Goal: Task Accomplishment & Management: Complete application form

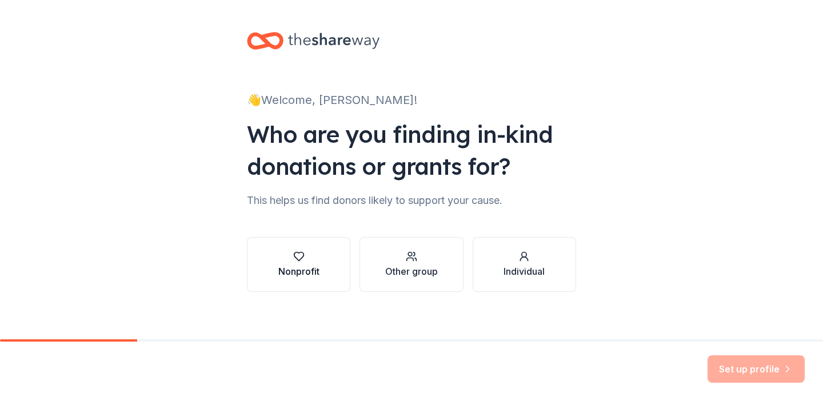
click at [302, 261] on icon "button" at bounding box center [298, 256] width 11 height 11
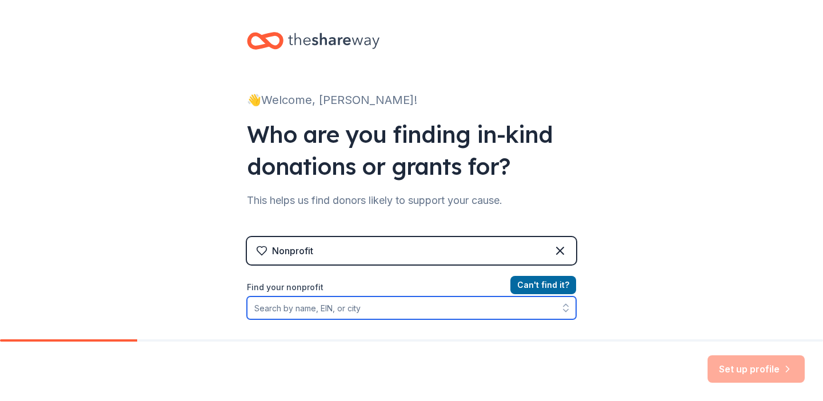
click at [418, 314] on input "Find your nonprofit" at bounding box center [411, 308] width 329 height 23
type input "N"
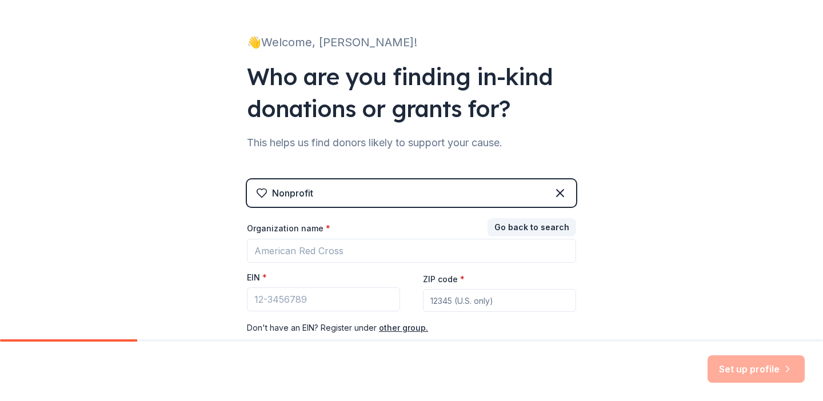
scroll to position [131, 0]
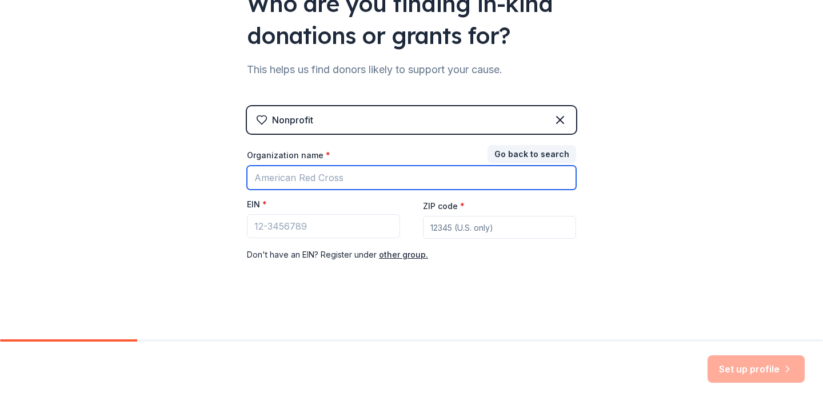
click at [323, 182] on input "Organization name *" at bounding box center [411, 178] width 329 height 24
type input "No Fear Foundation"
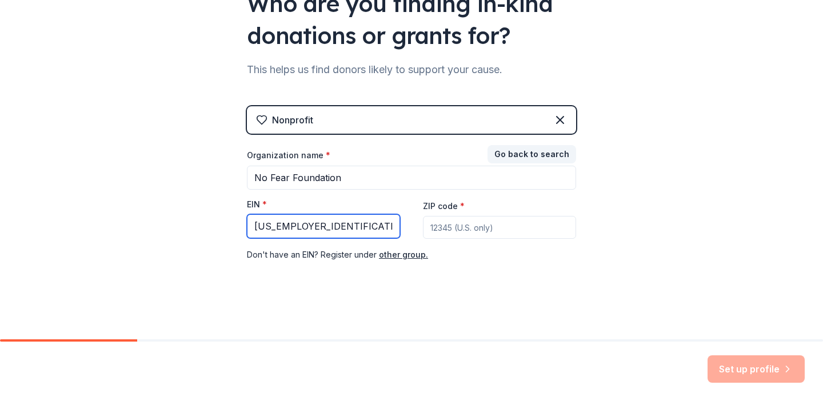
type input "33-4749397"
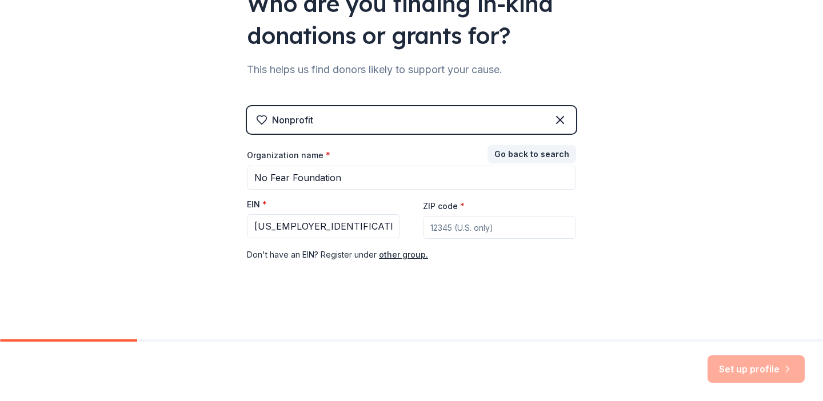
click at [522, 230] on input "ZIP code *" at bounding box center [499, 227] width 153 height 23
type input "06786"
click at [723, 367] on button "Set up profile" at bounding box center [755, 368] width 97 height 27
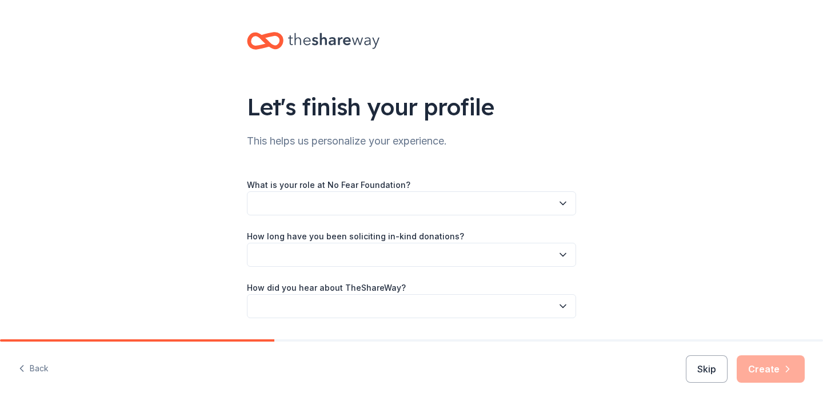
click at [471, 207] on button "button" at bounding box center [411, 203] width 329 height 24
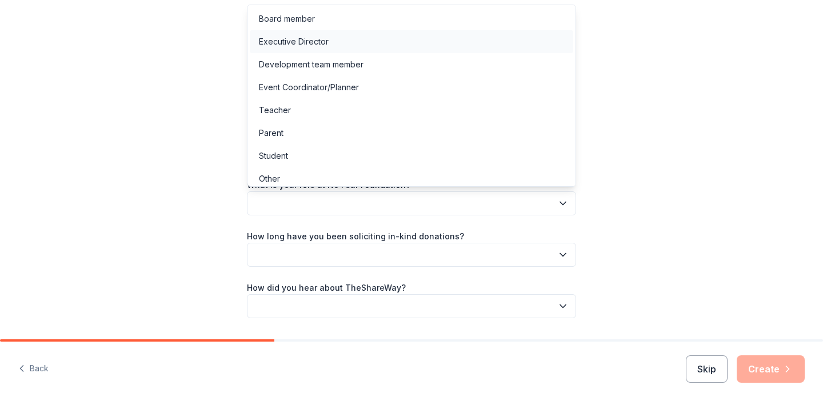
click at [300, 47] on div "Executive Director" at bounding box center [294, 42] width 70 height 14
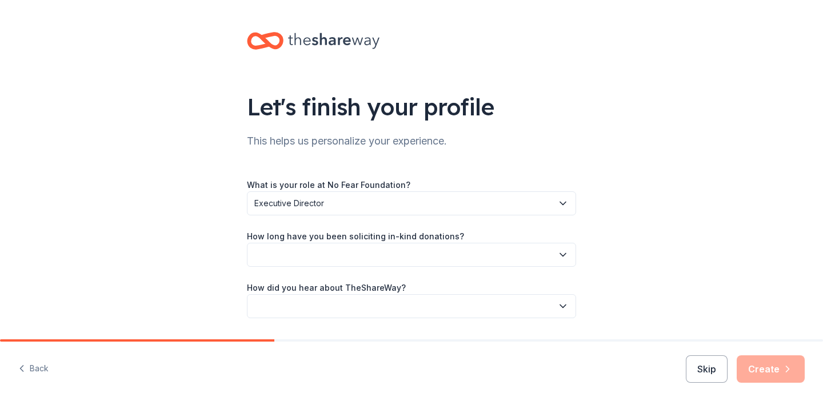
click at [362, 262] on button "button" at bounding box center [411, 255] width 329 height 24
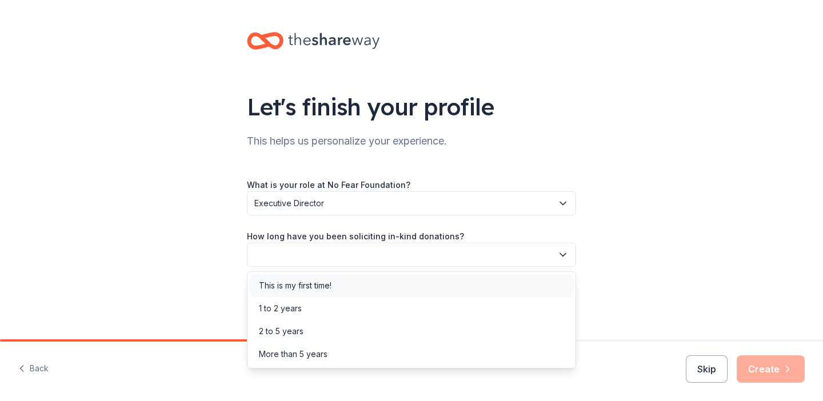
click at [325, 289] on div "This is my first time!" at bounding box center [295, 286] width 73 height 14
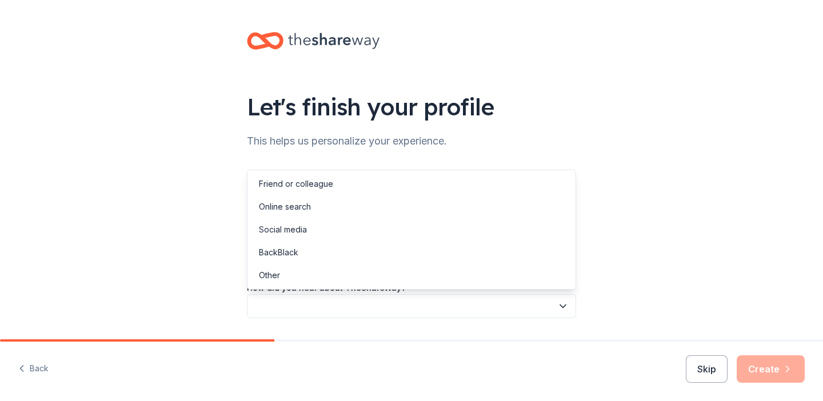
click at [300, 307] on button "button" at bounding box center [411, 306] width 329 height 24
click at [294, 207] on div "Online search" at bounding box center [285, 207] width 52 height 14
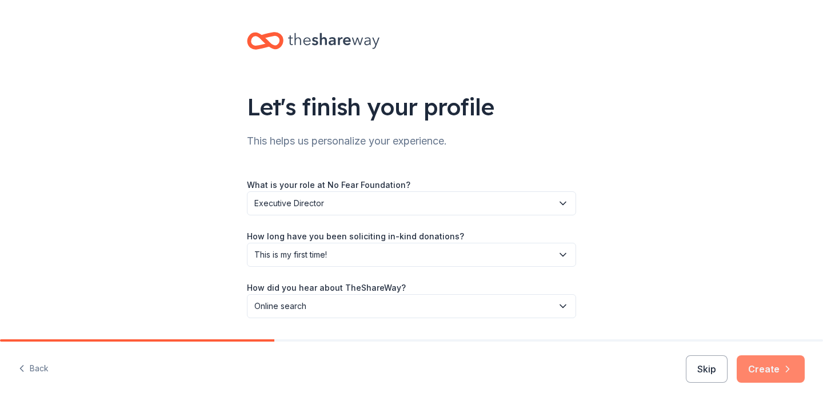
click at [768, 381] on button "Create" at bounding box center [771, 368] width 68 height 27
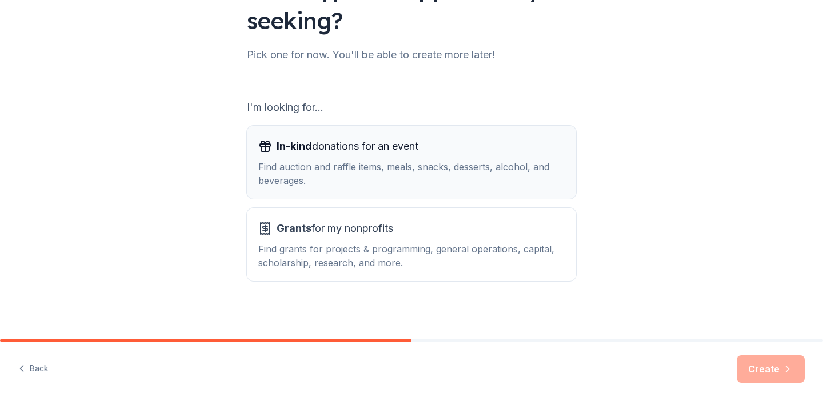
scroll to position [122, 0]
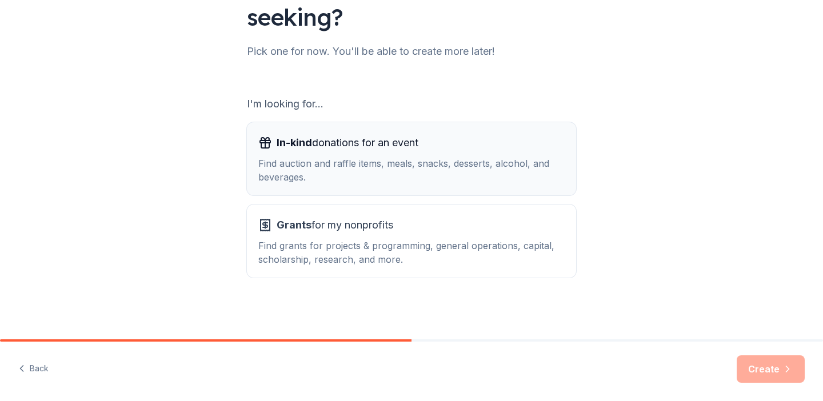
click at [439, 170] on div "Find auction and raffle items, meals, snacks, desserts, alcohol, and beverages." at bounding box center [411, 170] width 306 height 27
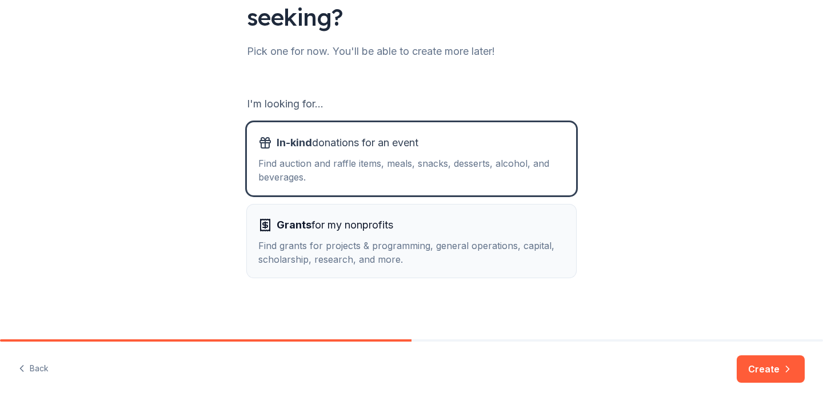
click at [399, 225] on div "Grants for my nonprofits" at bounding box center [411, 225] width 306 height 18
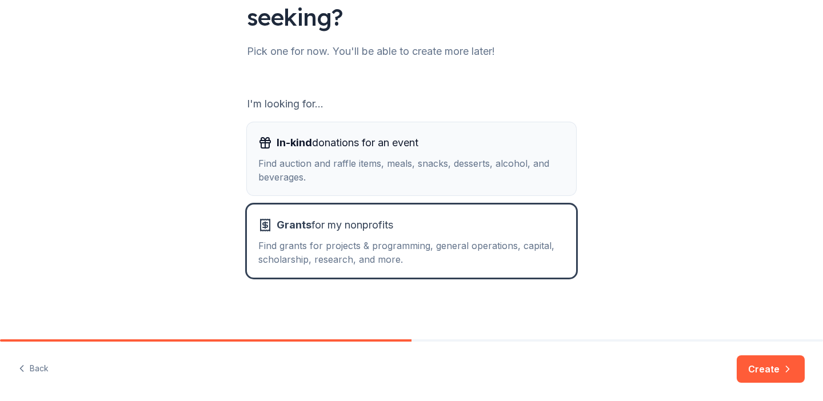
click at [415, 161] on div "Find auction and raffle items, meals, snacks, desserts, alcohol, and beverages." at bounding box center [411, 170] width 306 height 27
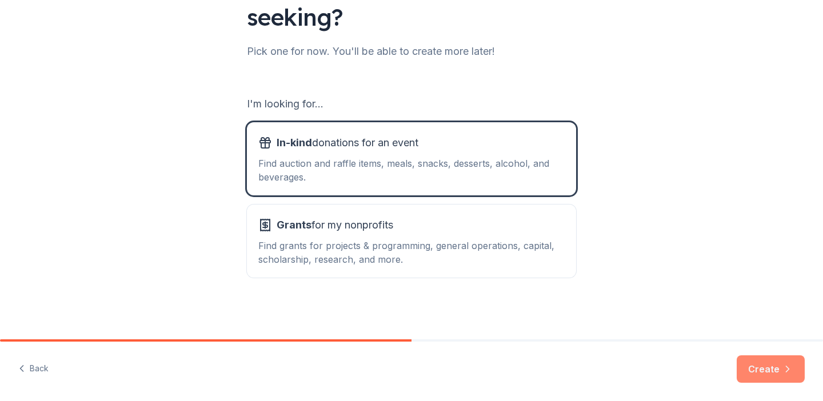
click at [786, 366] on icon "button" at bounding box center [787, 369] width 3 height 6
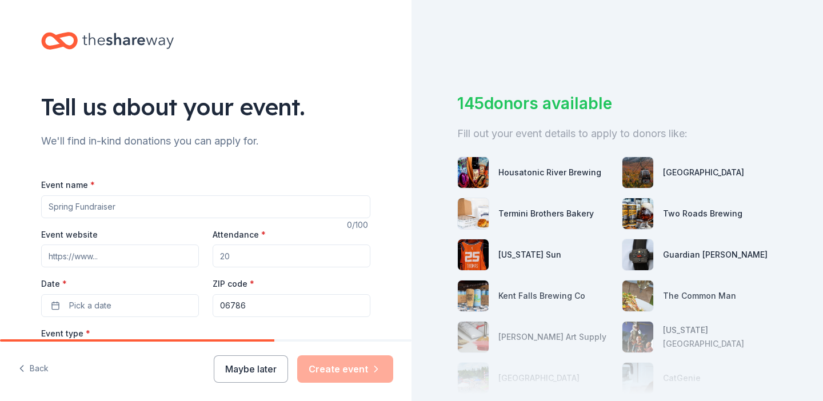
click at [85, 207] on input "Event name *" at bounding box center [205, 206] width 329 height 23
type input "Night of Possible"
click at [71, 256] on input "Event website" at bounding box center [120, 256] width 158 height 23
click at [256, 251] on input "Attendance *" at bounding box center [292, 256] width 158 height 23
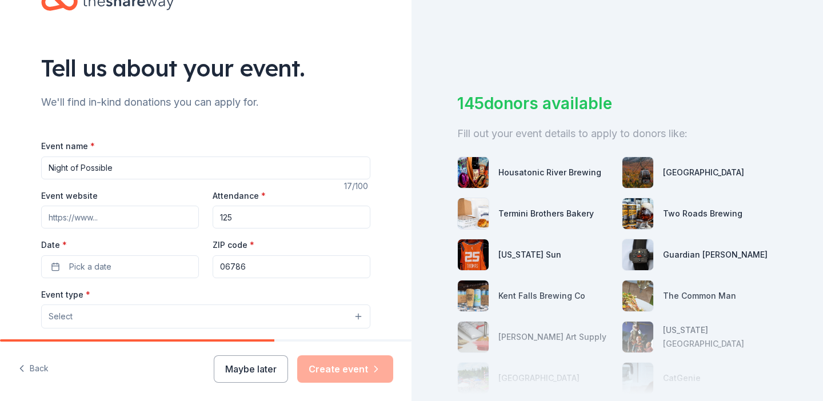
scroll to position [42, 0]
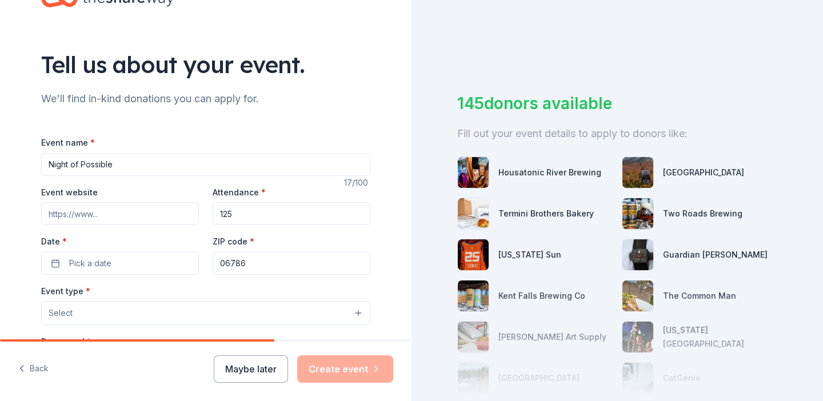
type input "125"
drag, startPoint x: 254, startPoint y: 261, endPoint x: 214, endPoint y: 261, distance: 40.0
click at [214, 261] on input "06786" at bounding box center [292, 263] width 158 height 23
type input "8"
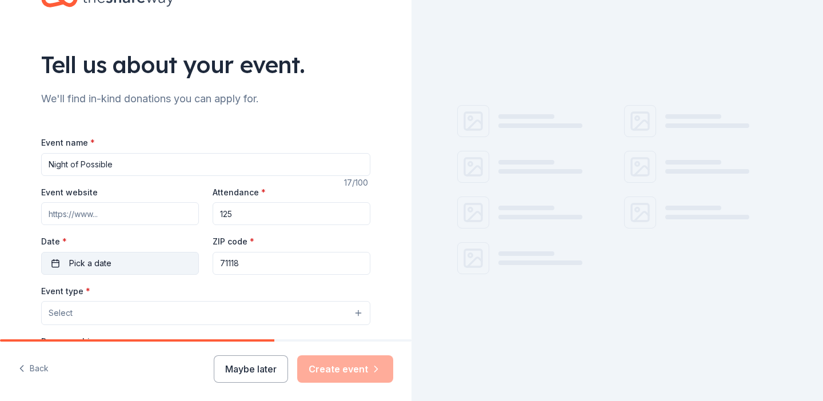
type input "71118"
click at [167, 263] on button "Pick a date" at bounding box center [120, 263] width 158 height 23
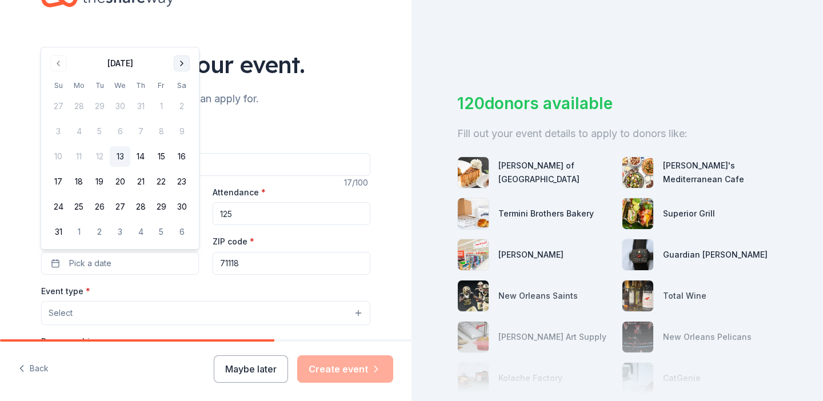
click at [186, 65] on button "Go to next month" at bounding box center [182, 63] width 16 height 16
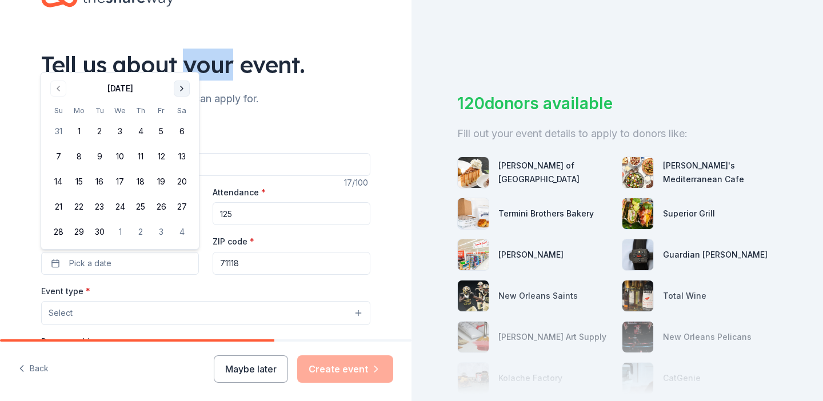
click at [186, 65] on div "Tell us about your event." at bounding box center [205, 65] width 329 height 32
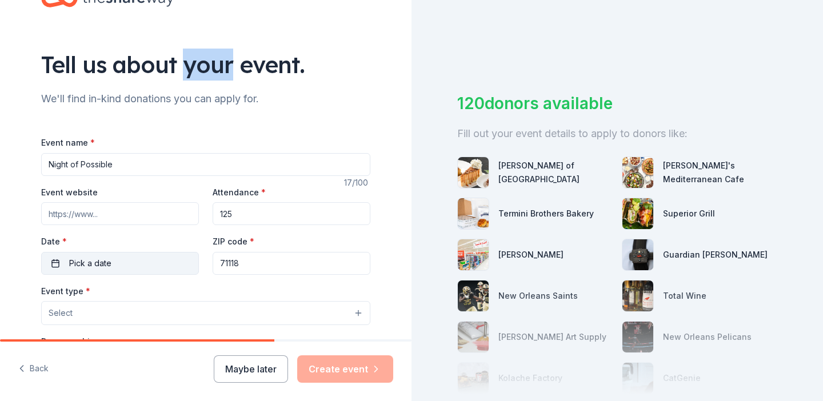
click at [149, 261] on button "Pick a date" at bounding box center [120, 263] width 158 height 23
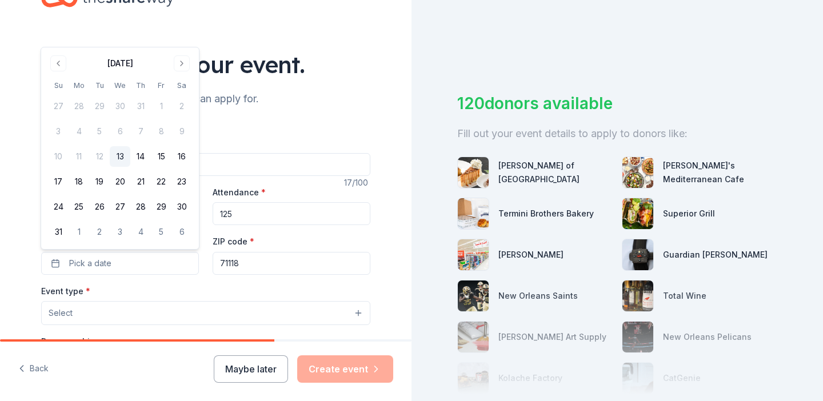
click at [187, 52] on div "August 2025 Su Mo Tu We Th Fr Sa 27 28 29 30 31 1 2 3 4 5 6 7 8 9 10 11 12 13 1…" at bounding box center [120, 148] width 158 height 202
click at [183, 64] on button "Go to next month" at bounding box center [182, 63] width 16 height 16
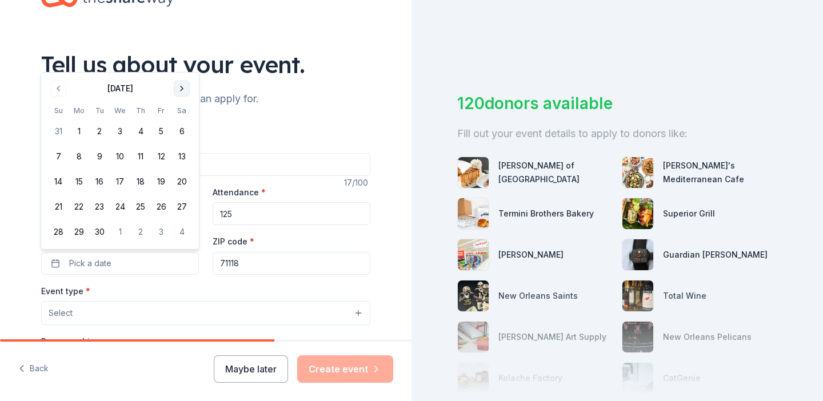
click at [181, 86] on button "Go to next month" at bounding box center [182, 89] width 16 height 16
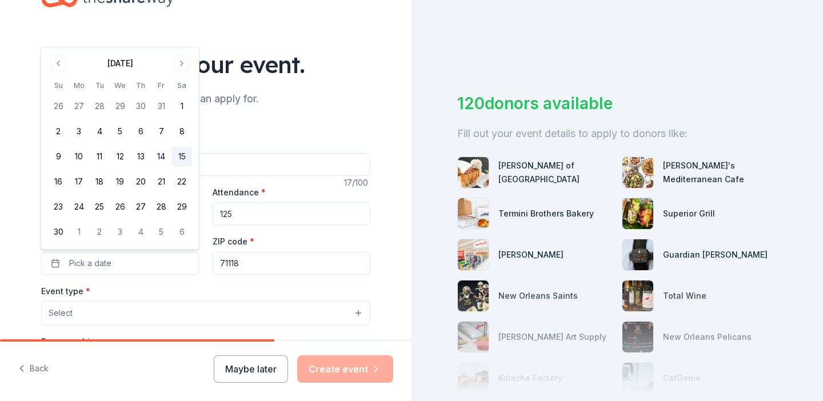
click at [180, 153] on button "15" at bounding box center [181, 156] width 21 height 21
click at [203, 280] on div "Event name * Night of Possible 17 /100 Event website Attendance * 125 Date * 11…" at bounding box center [205, 399] width 329 height 528
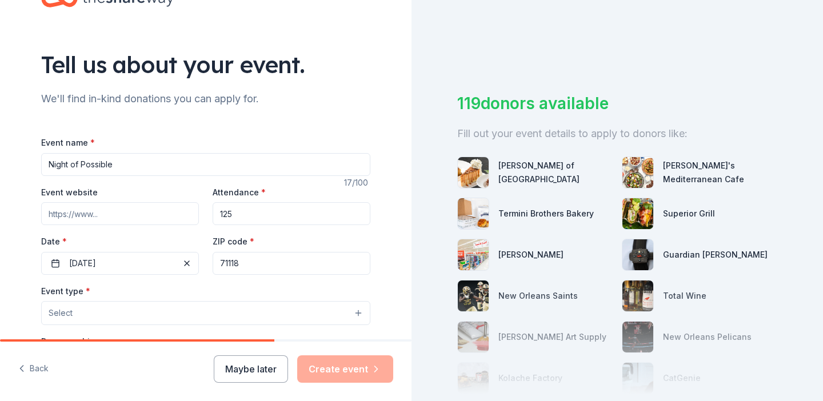
click at [125, 328] on div "Event type * Select Demographic Select We use this information to help brands f…" at bounding box center [205, 404] width 329 height 241
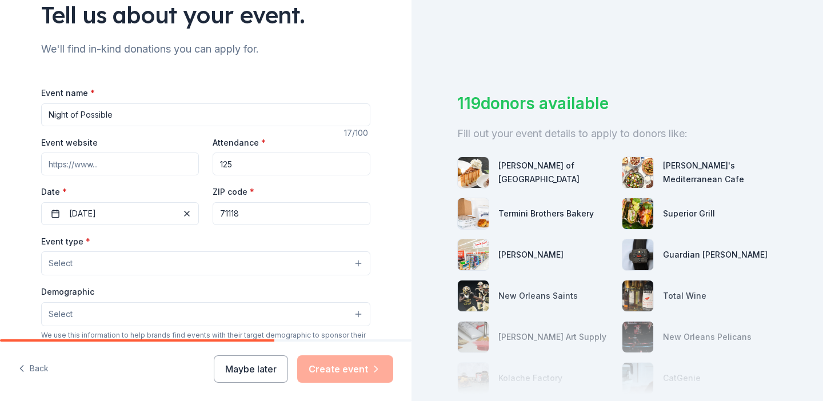
scroll to position [100, 0]
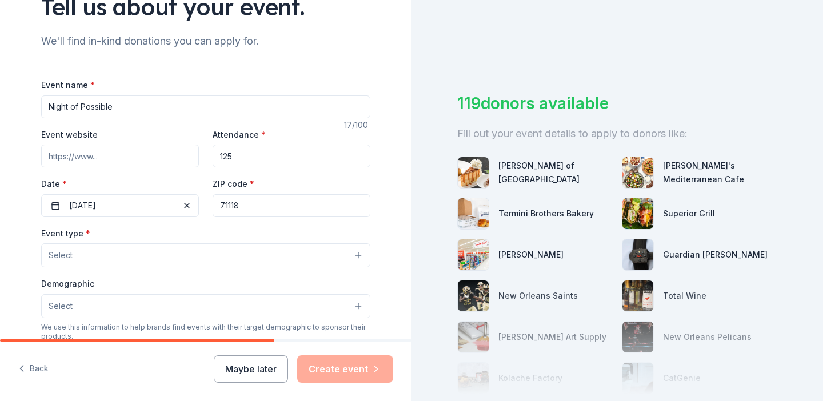
click at [100, 256] on button "Select" at bounding box center [205, 255] width 329 height 24
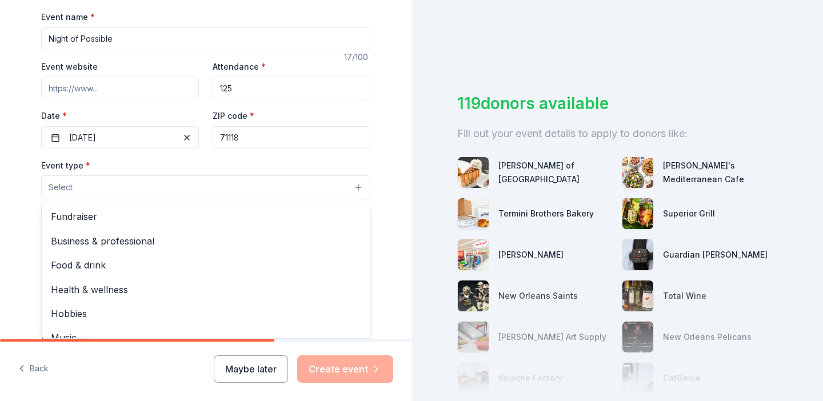
scroll to position [189, 0]
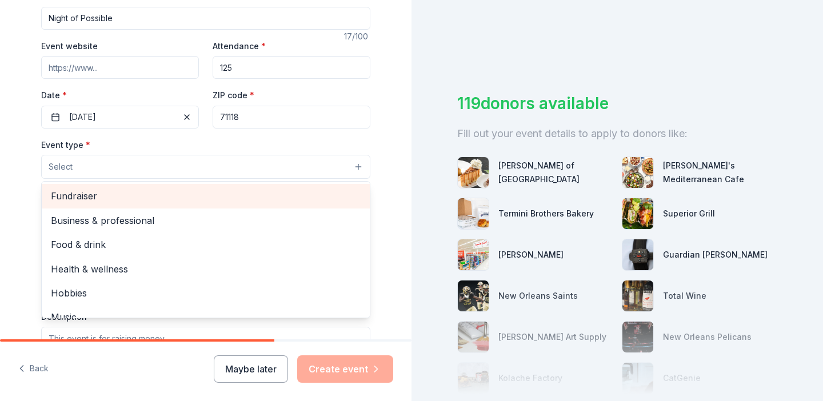
click at [99, 193] on span "Fundraiser" at bounding box center [206, 196] width 310 height 15
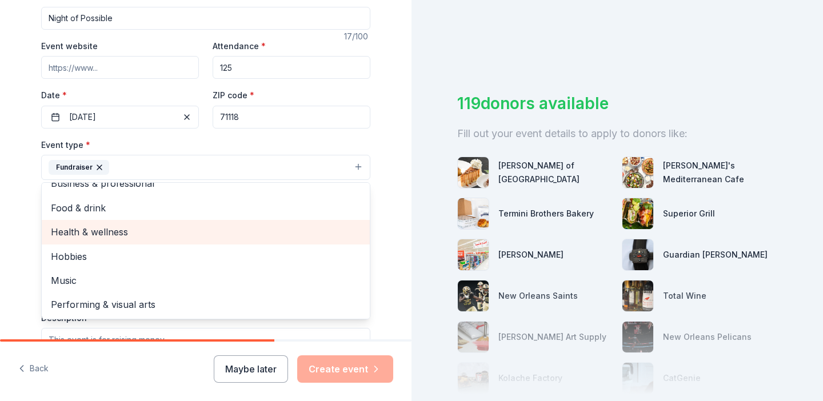
scroll to position [0, 0]
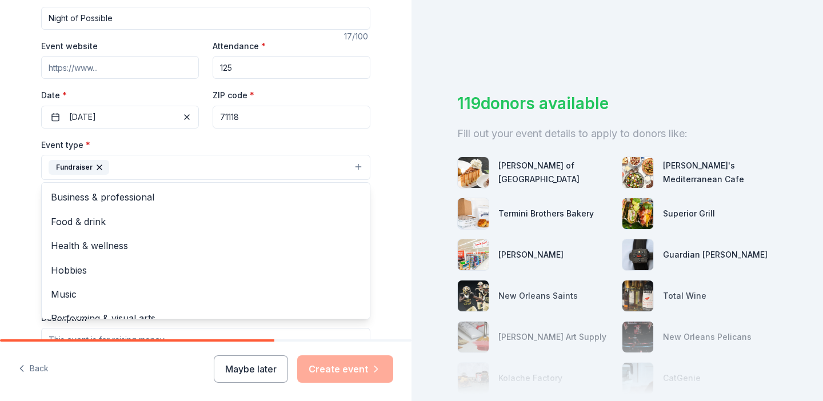
click at [172, 151] on div "Event type * Fundraiser Business & professional Food & drink Health & wellness …" at bounding box center [205, 159] width 329 height 43
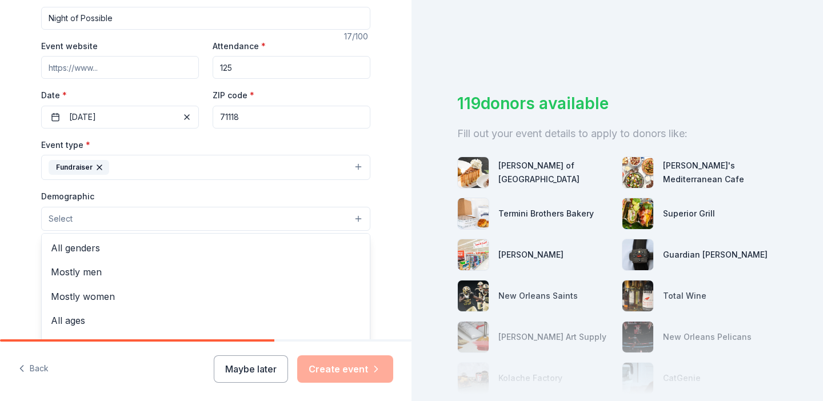
click at [140, 214] on button "Select" at bounding box center [205, 219] width 329 height 24
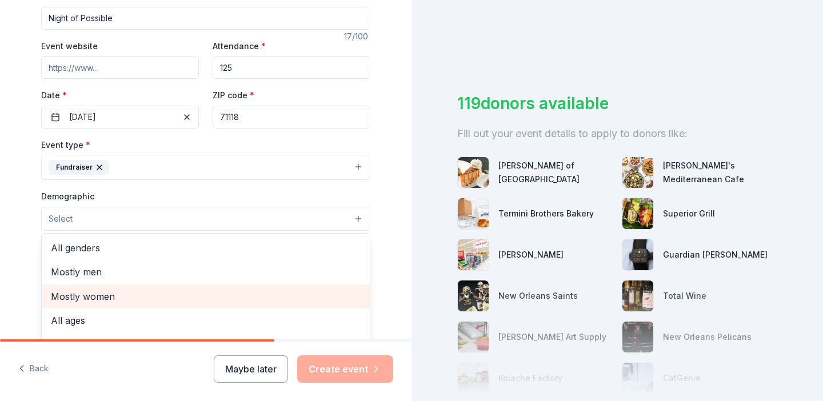
click at [118, 289] on span "Mostly women" at bounding box center [206, 296] width 310 height 15
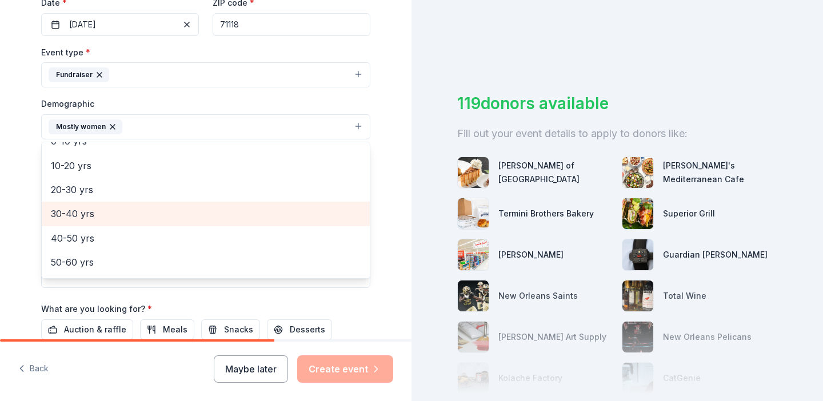
scroll to position [84, 0]
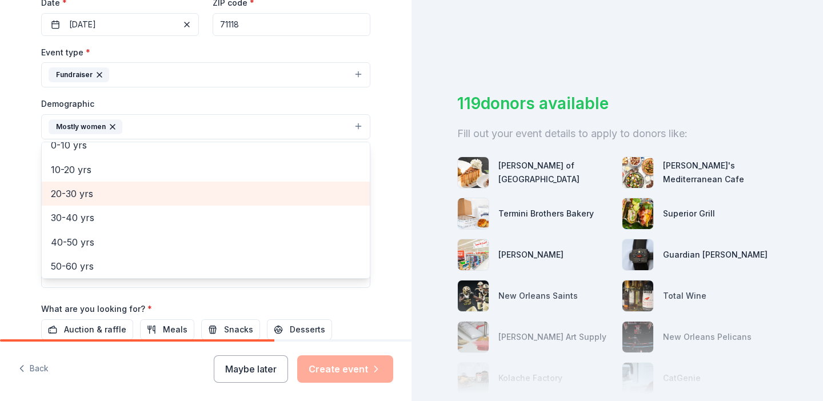
click at [102, 188] on span "20-30 yrs" at bounding box center [206, 193] width 310 height 15
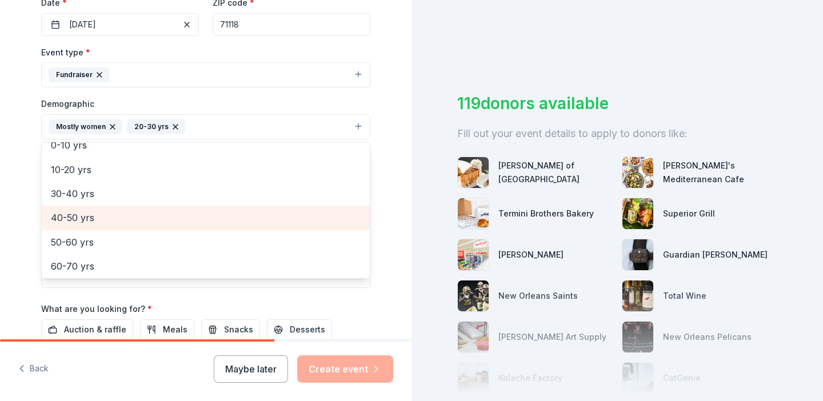
click at [99, 213] on span "40-50 yrs" at bounding box center [206, 217] width 310 height 15
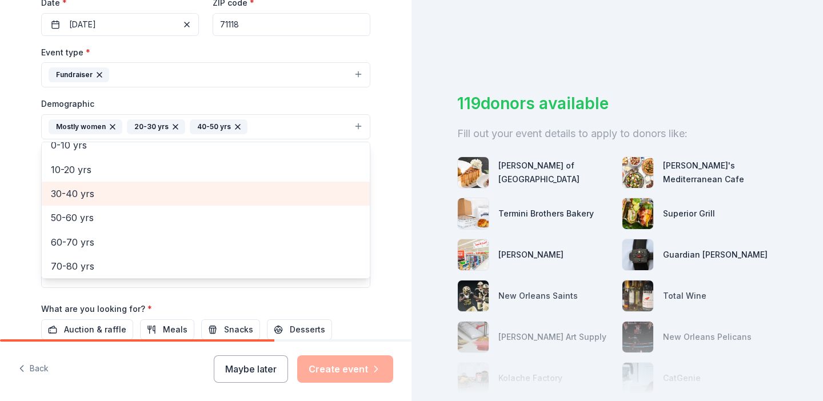
click at [94, 195] on span "30-40 yrs" at bounding box center [206, 193] width 310 height 15
click at [89, 201] on div "50-60 yrs" at bounding box center [206, 194] width 328 height 24
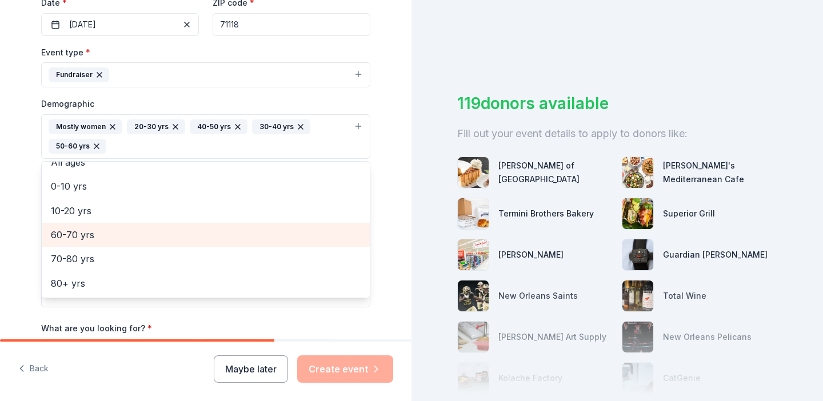
click at [82, 233] on span "60-70 yrs" at bounding box center [206, 234] width 310 height 15
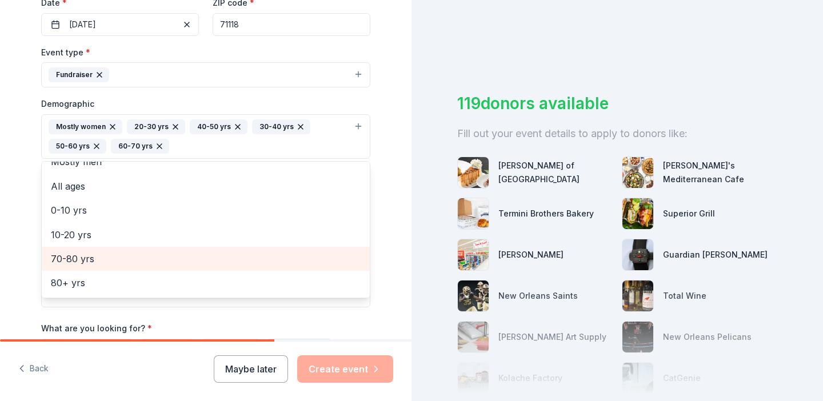
click at [79, 257] on span "70-80 yrs" at bounding box center [206, 258] width 310 height 15
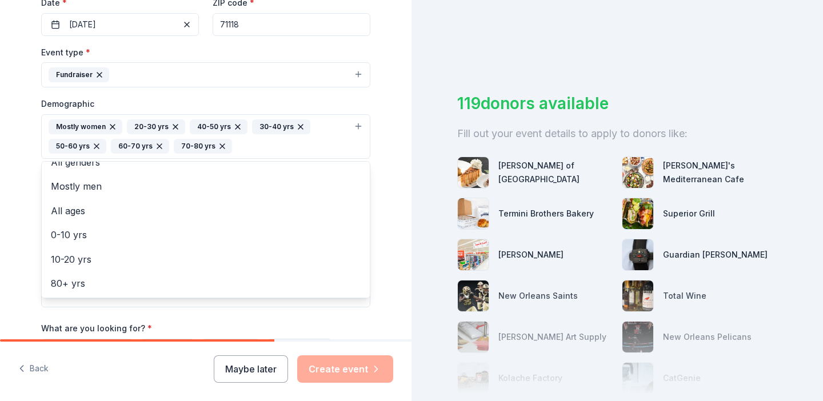
click at [23, 209] on div "Tell us about your event. We'll find in-kind donations you can apply for. Event…" at bounding box center [206, 110] width 366 height 782
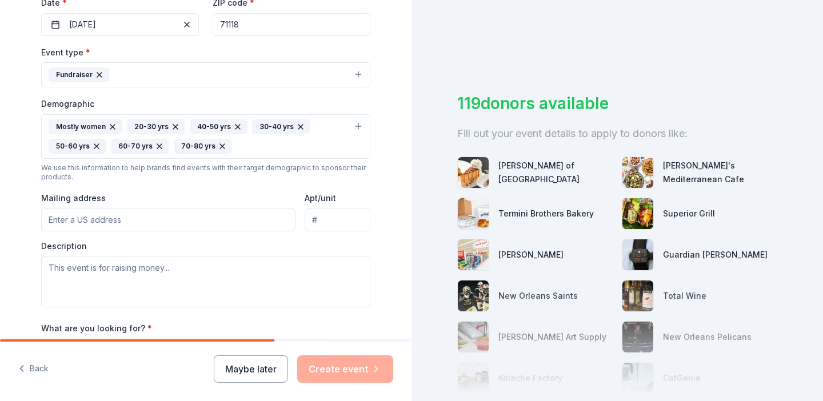
click at [83, 218] on input "Mailing address" at bounding box center [168, 220] width 254 height 23
type input "71 Heather Lane"
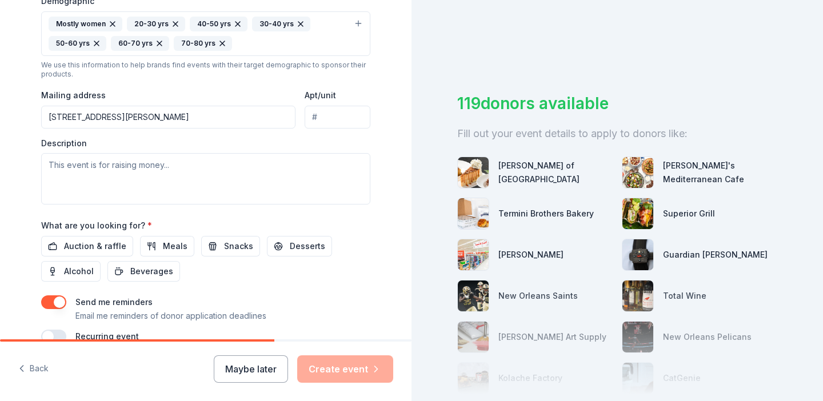
scroll to position [387, 0]
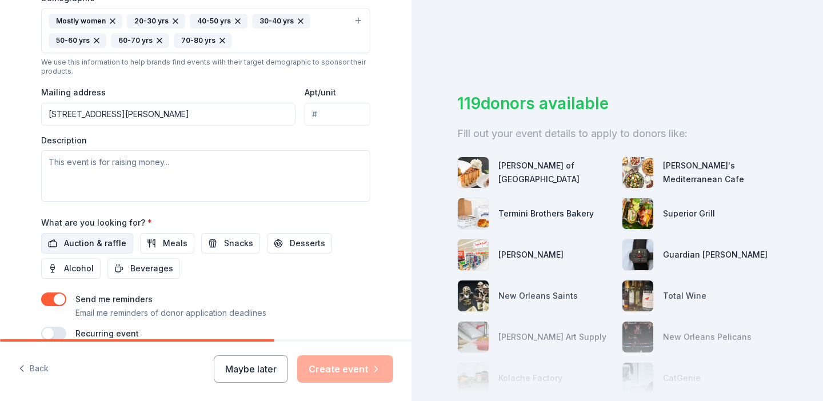
click at [99, 246] on span "Auction & raffle" at bounding box center [95, 244] width 62 height 14
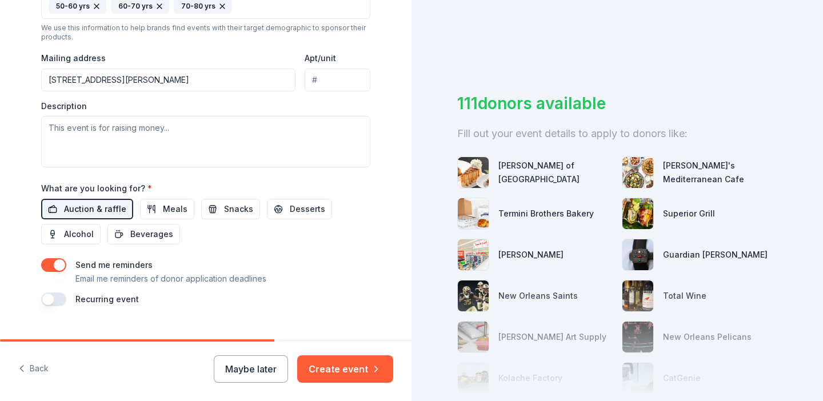
scroll to position [443, 0]
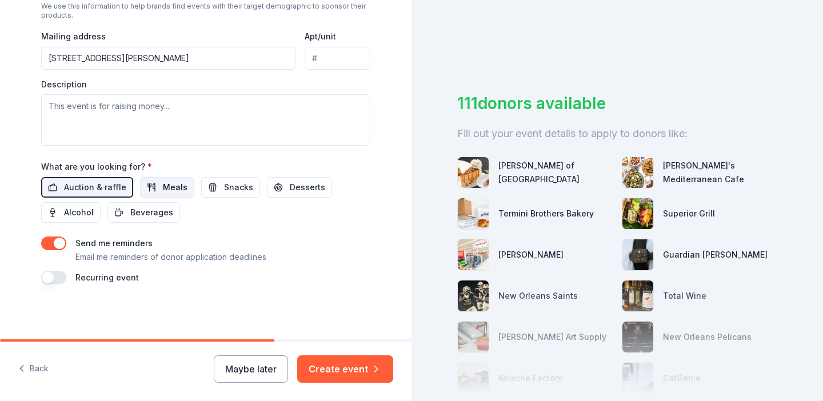
click at [177, 189] on span "Meals" at bounding box center [175, 188] width 25 height 14
click at [150, 189] on button "Meals" at bounding box center [167, 187] width 54 height 21
click at [175, 189] on span "Meals" at bounding box center [175, 188] width 25 height 14
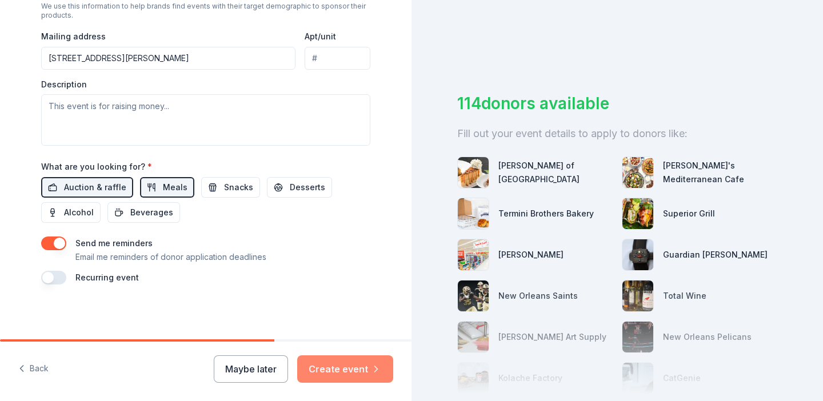
click at [327, 362] on button "Create event" at bounding box center [345, 368] width 96 height 27
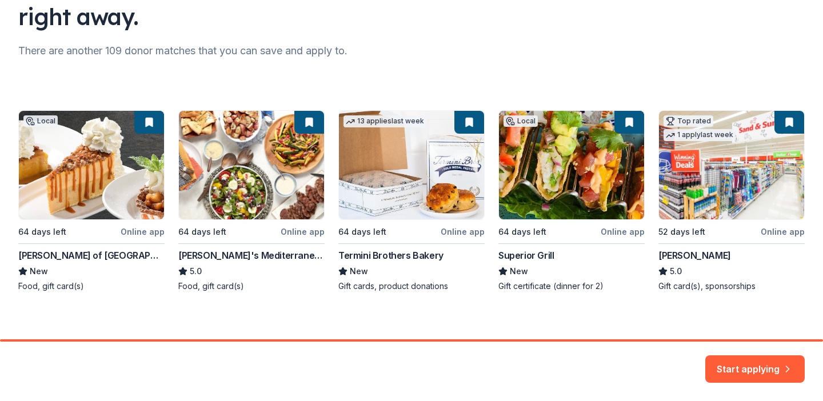
scroll to position [130, 0]
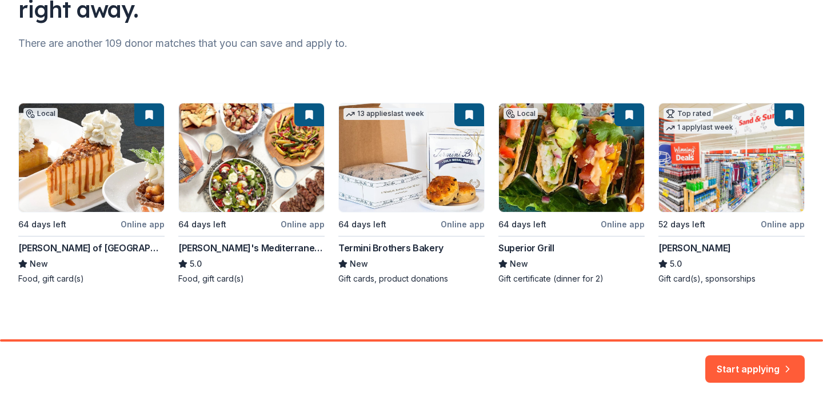
click at [531, 145] on div "Local 64 days left Online app Copeland's of New Orleans New Food, gift card(s) …" at bounding box center [411, 194] width 786 height 182
click at [731, 365] on button "Start applying" at bounding box center [754, 368] width 99 height 27
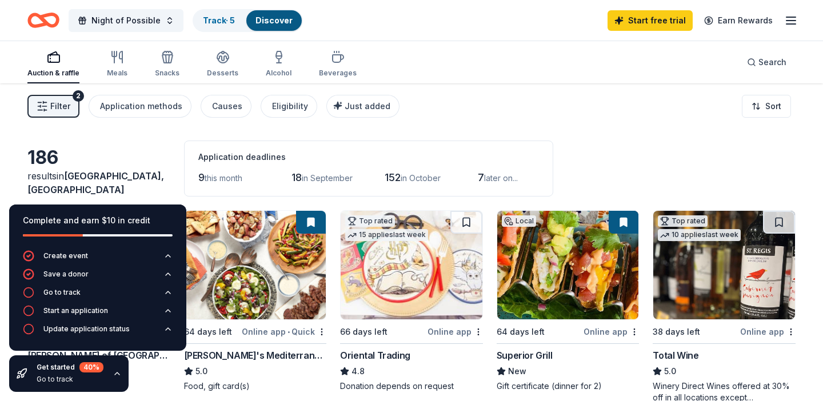
click at [162, 167] on div "186" at bounding box center [98, 157] width 143 height 23
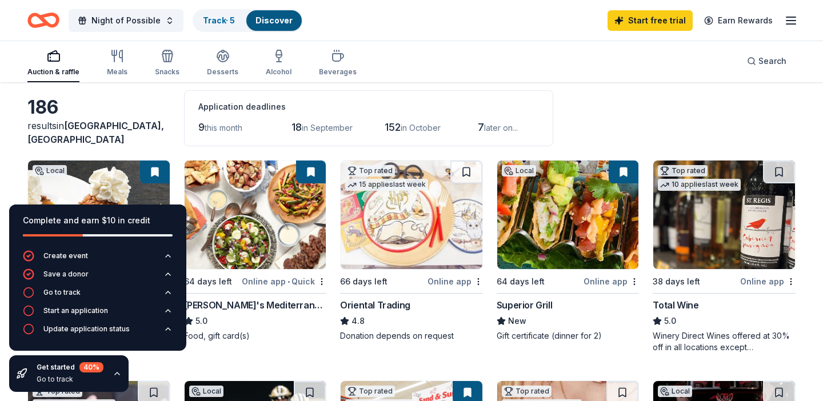
scroll to position [55, 0]
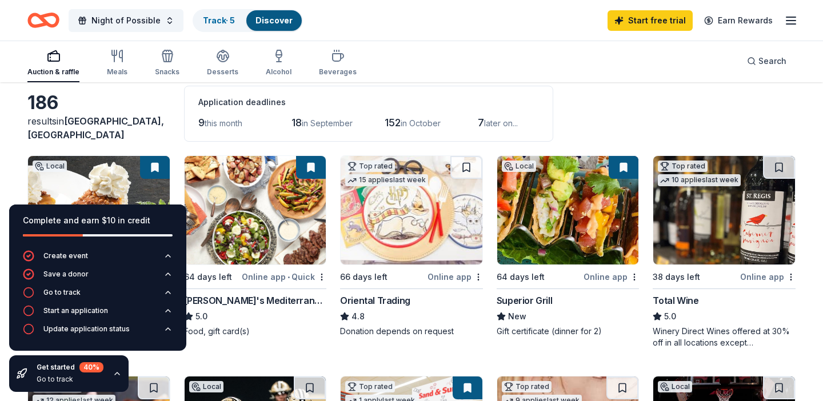
click at [115, 377] on icon "button" at bounding box center [117, 373] width 9 height 9
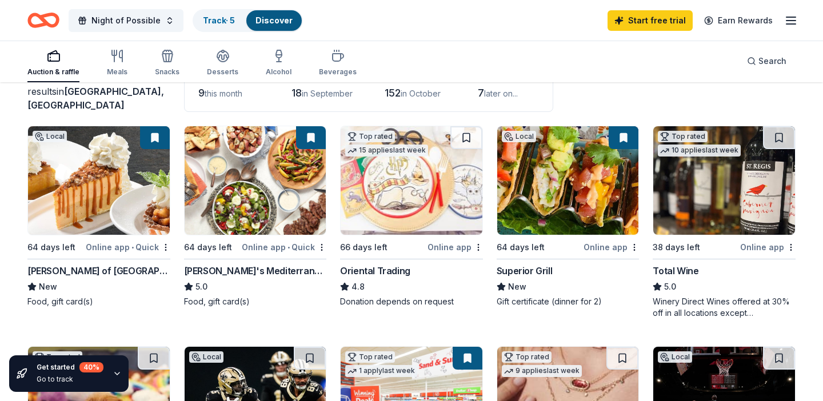
scroll to position [94, 0]
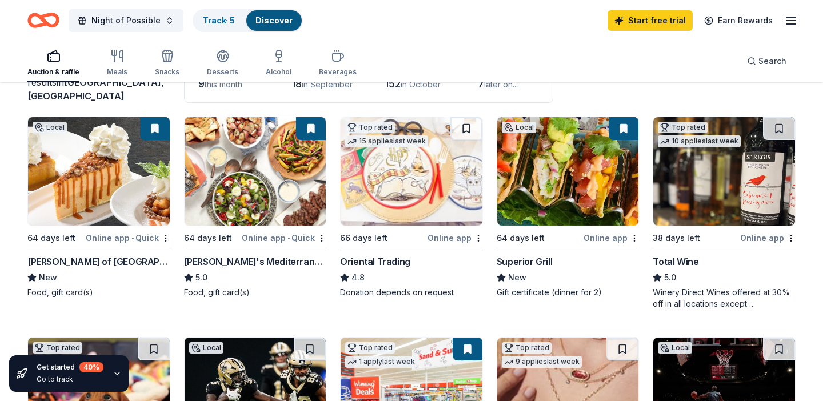
click at [545, 155] on img at bounding box center [568, 171] width 142 height 109
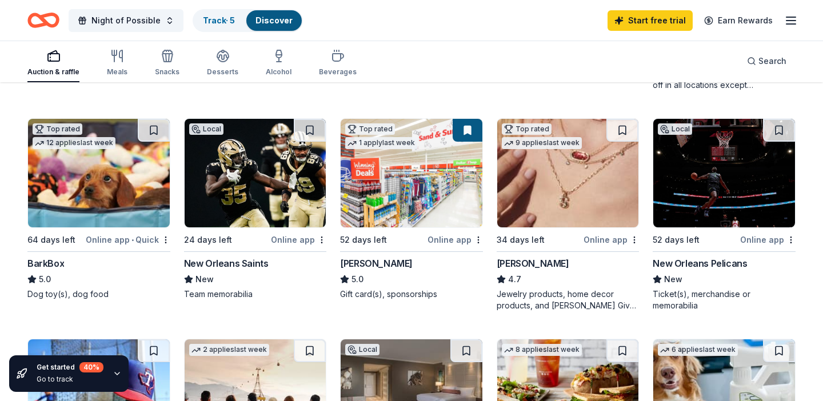
scroll to position [311, 0]
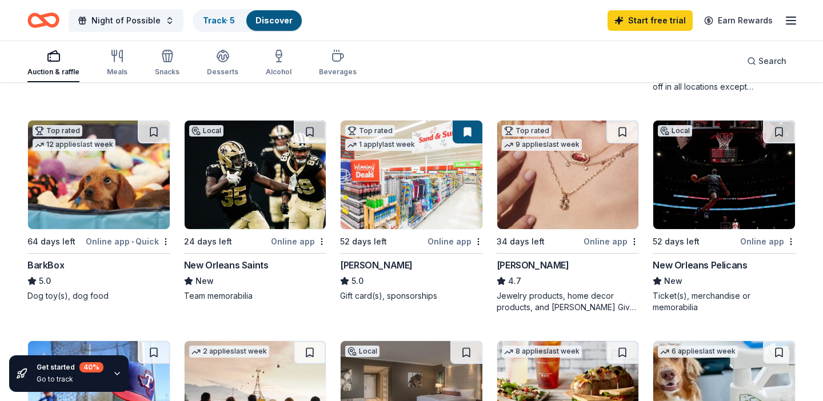
click at [538, 208] on img at bounding box center [568, 175] width 142 height 109
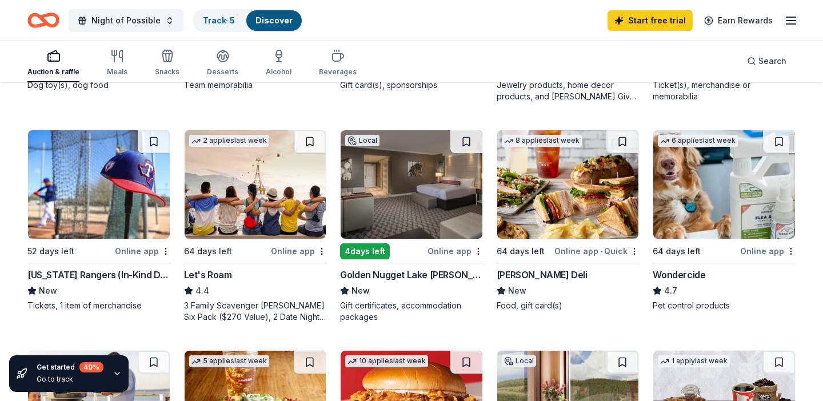
scroll to position [541, 0]
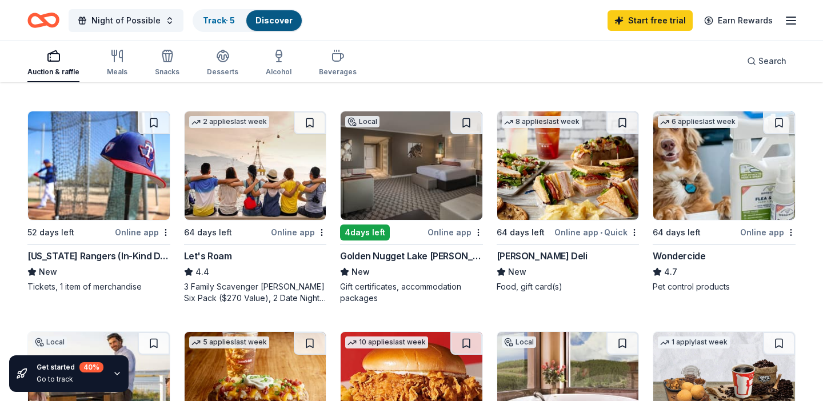
click at [385, 186] on img at bounding box center [412, 165] width 142 height 109
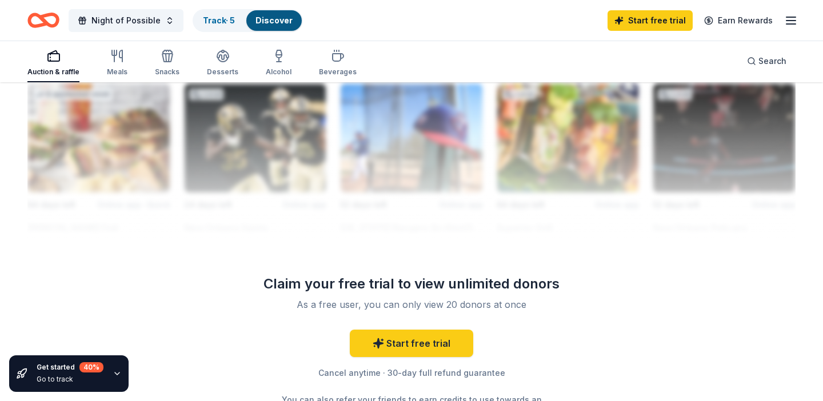
scroll to position [1058, 0]
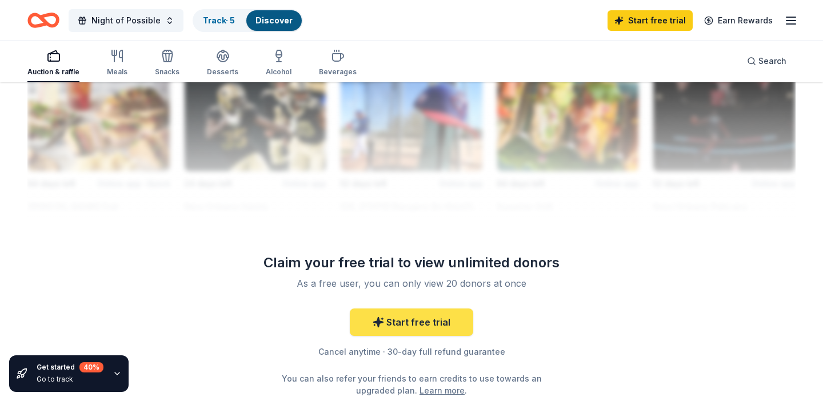
click at [419, 325] on link "Start free trial" at bounding box center [411, 322] width 123 height 27
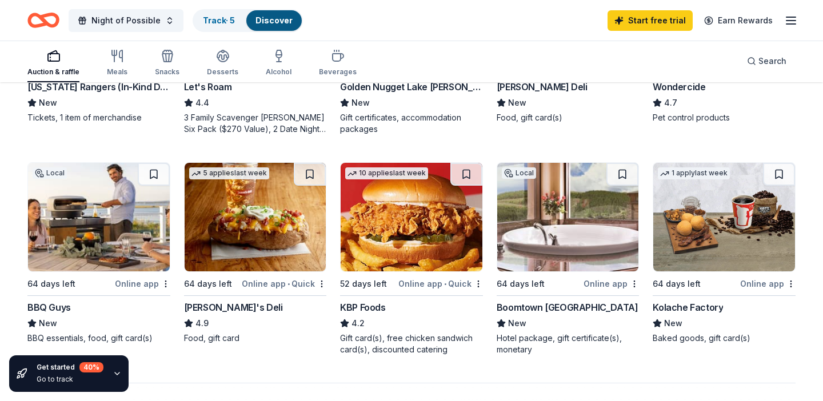
scroll to position [707, 0]
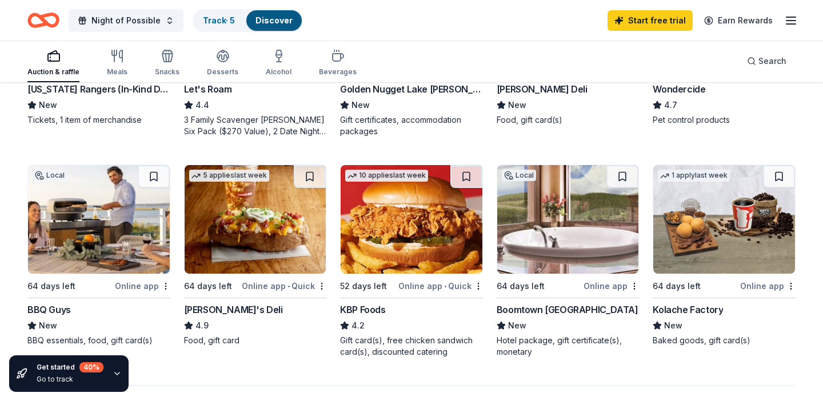
click at [550, 213] on img at bounding box center [568, 219] width 142 height 109
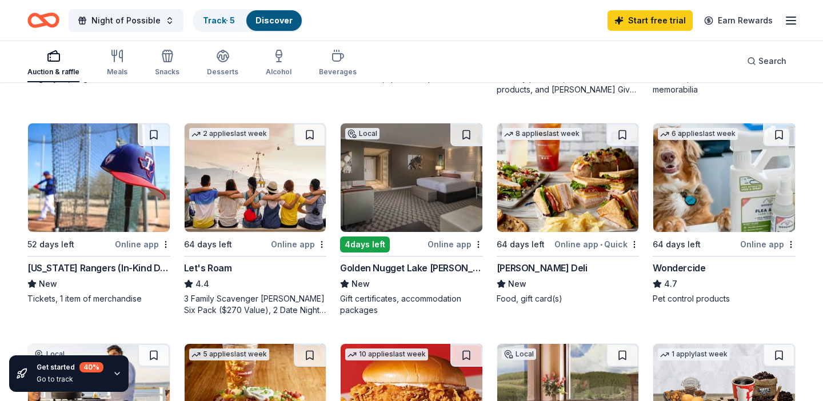
scroll to position [525, 0]
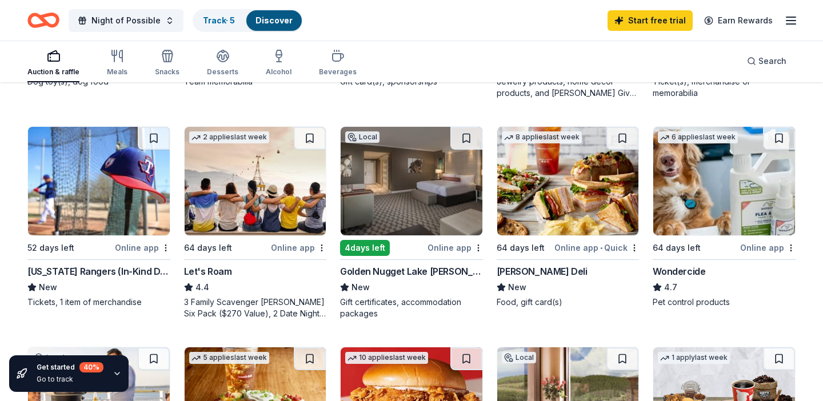
click at [241, 211] on img at bounding box center [256, 181] width 142 height 109
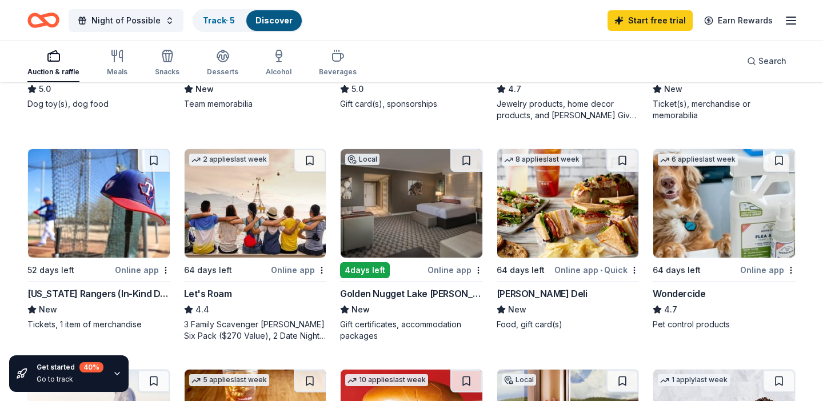
scroll to position [506, 0]
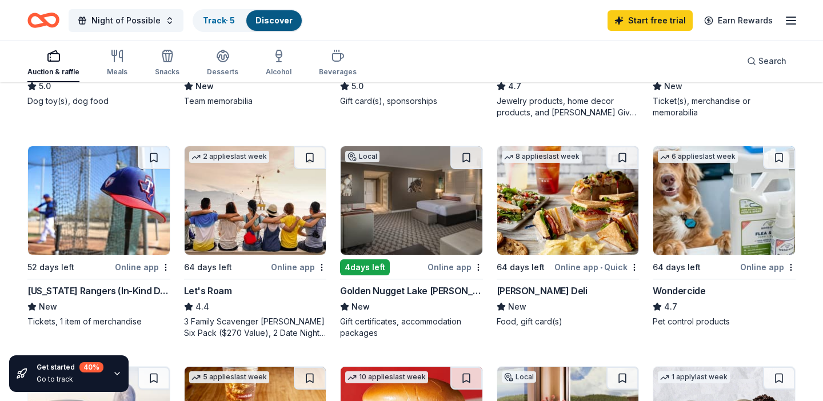
click at [93, 217] on img at bounding box center [99, 200] width 142 height 109
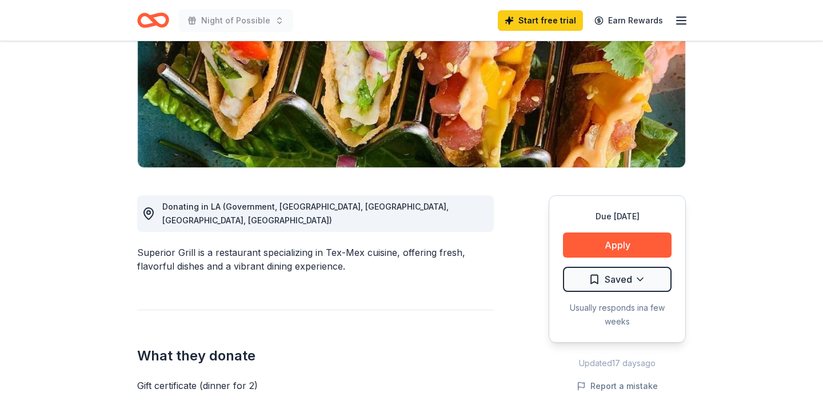
scroll to position [198, 0]
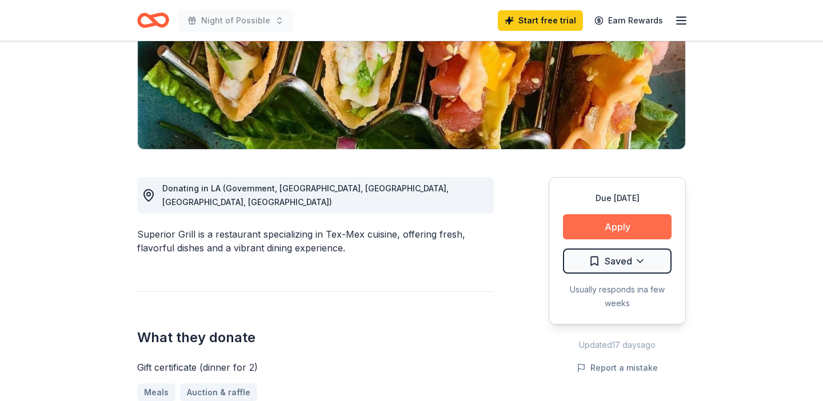
click at [614, 230] on button "Apply" at bounding box center [617, 226] width 109 height 25
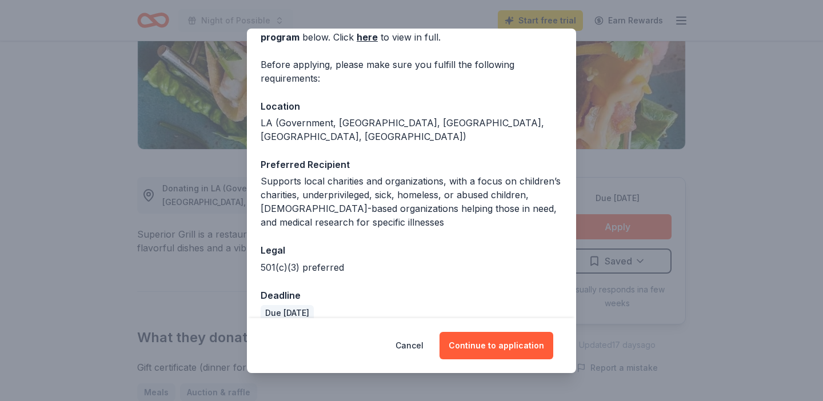
scroll to position [70, 0]
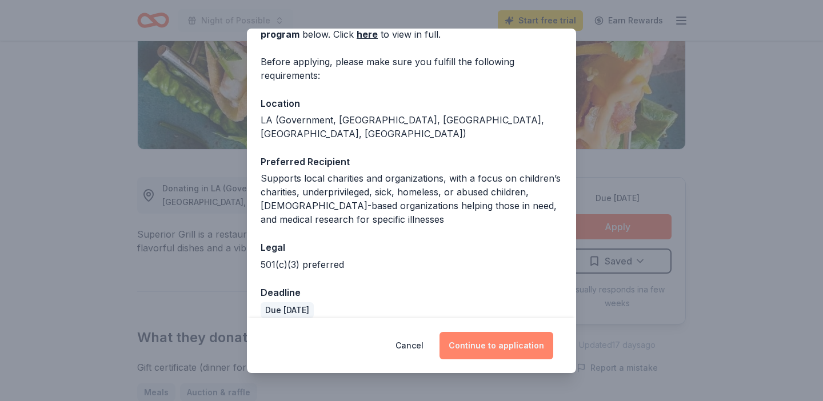
click at [493, 350] on button "Continue to application" at bounding box center [496, 345] width 114 height 27
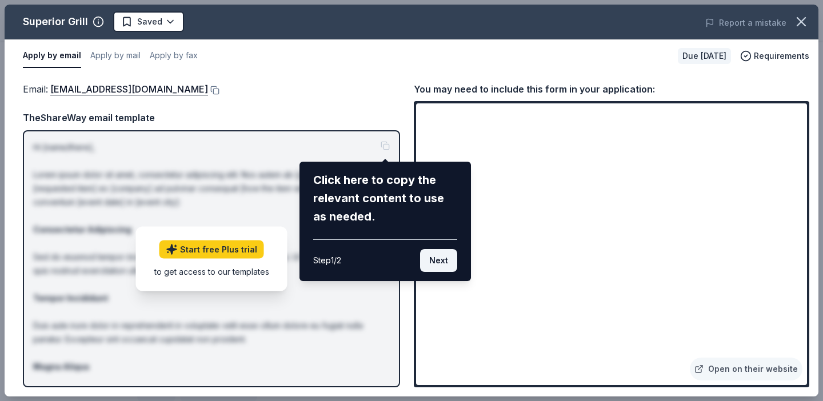
click at [439, 263] on button "Next" at bounding box center [438, 260] width 37 height 23
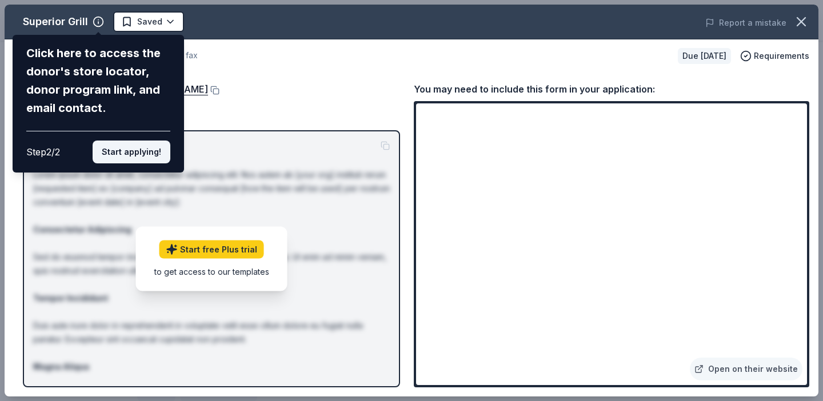
click at [133, 154] on button "Start applying!" at bounding box center [132, 152] width 78 height 23
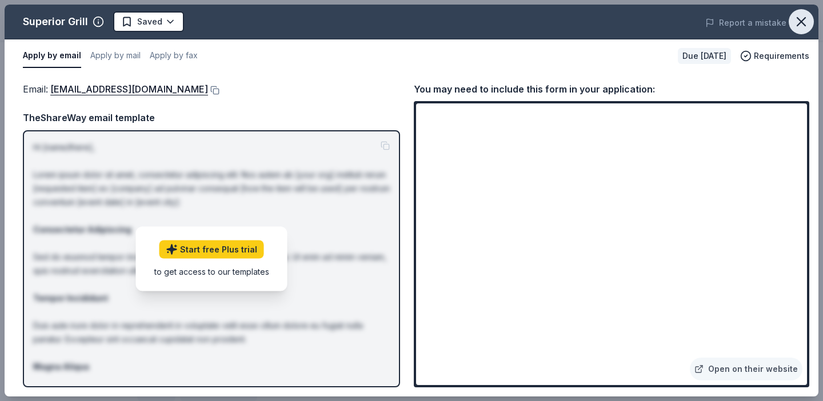
click at [805, 18] on icon "button" at bounding box center [801, 22] width 8 height 8
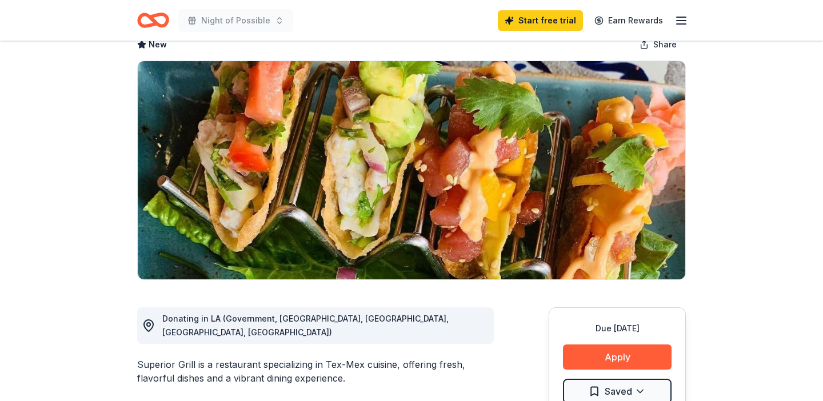
scroll to position [0, 0]
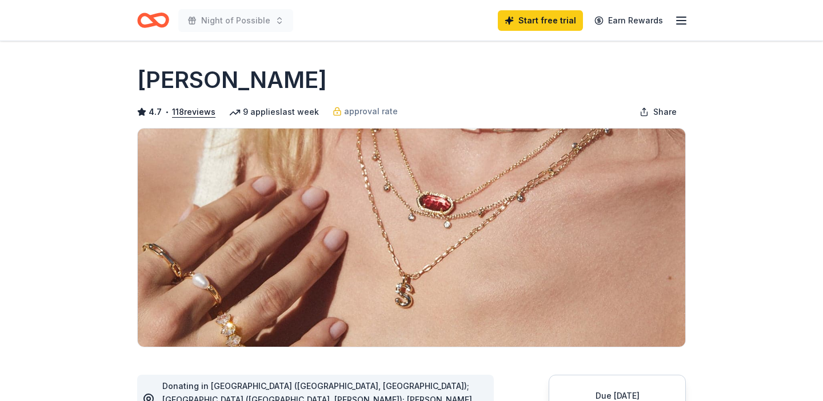
scroll to position [194, 0]
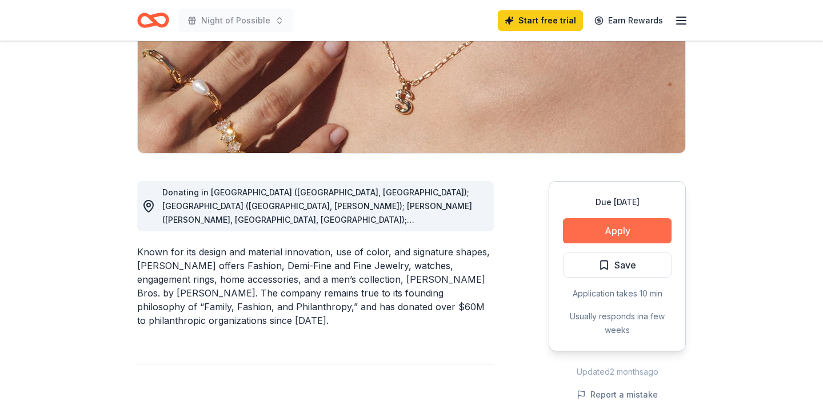
click at [597, 228] on button "Apply" at bounding box center [617, 230] width 109 height 25
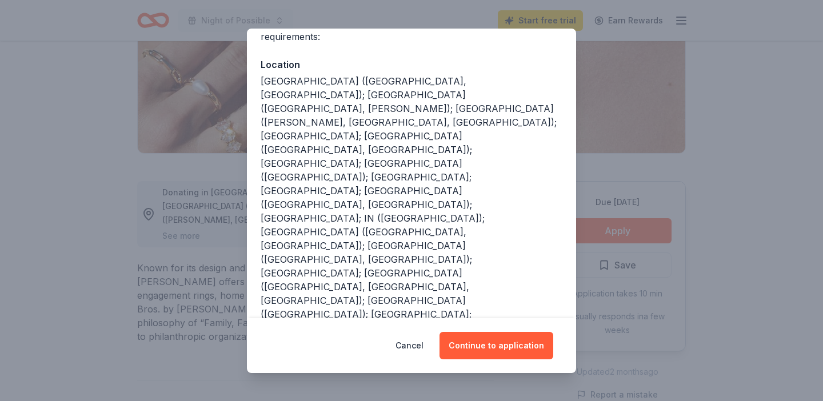
scroll to position [155, 0]
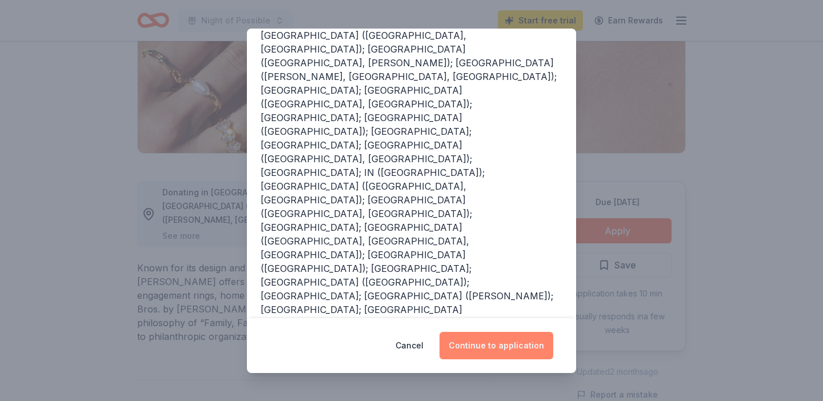
click at [506, 356] on button "Continue to application" at bounding box center [496, 345] width 114 height 27
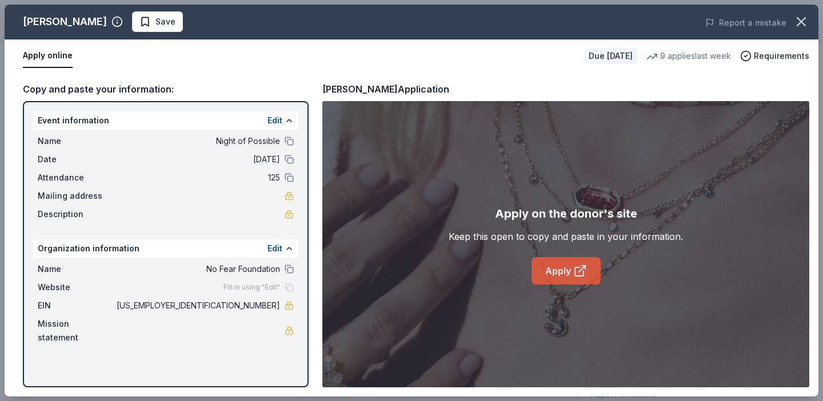
click at [552, 269] on link "Apply" at bounding box center [565, 270] width 69 height 27
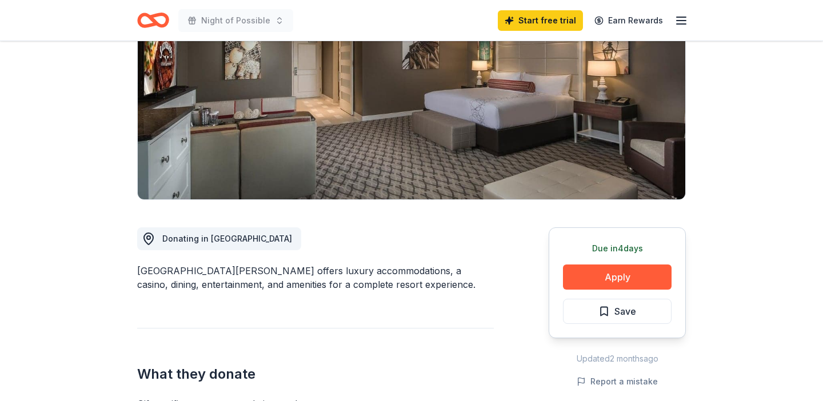
scroll to position [147, 0]
click at [621, 276] on button "Apply" at bounding box center [617, 277] width 109 height 25
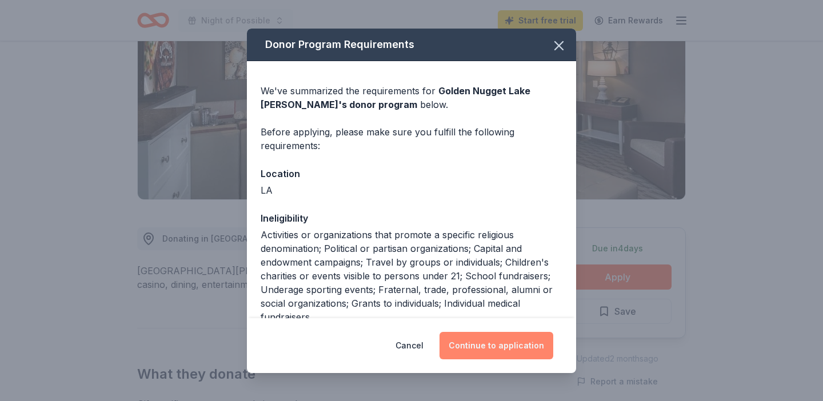
click at [503, 342] on button "Continue to application" at bounding box center [496, 345] width 114 height 27
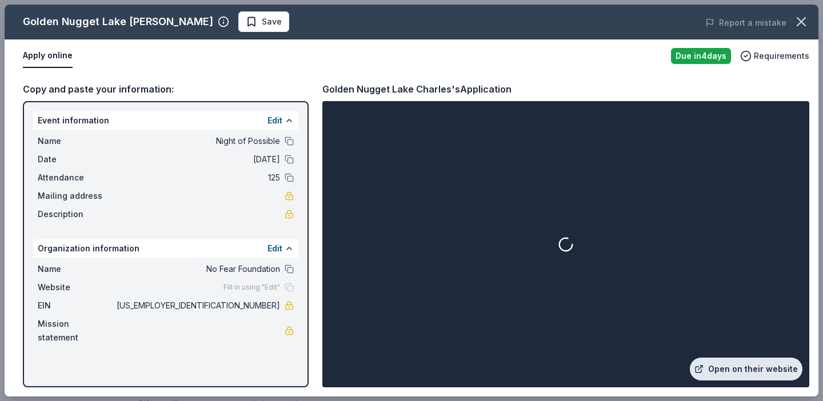
click at [748, 367] on link "Open on their website" at bounding box center [746, 369] width 113 height 23
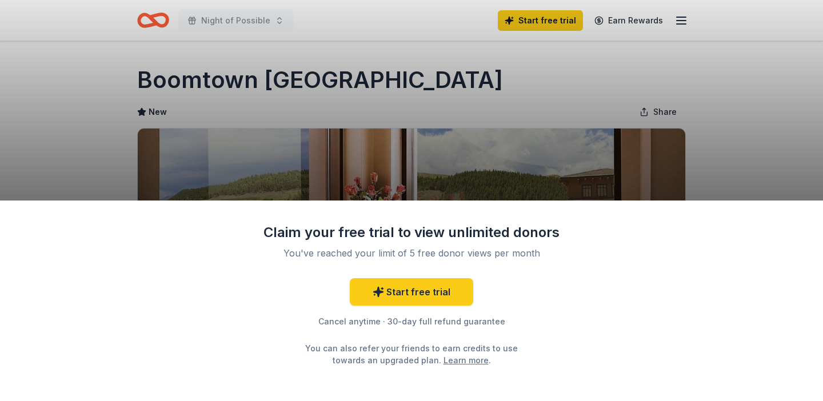
click at [763, 157] on div "Claim your free trial to view unlimited donors You've reached your limit of 5 f…" at bounding box center [411, 200] width 823 height 401
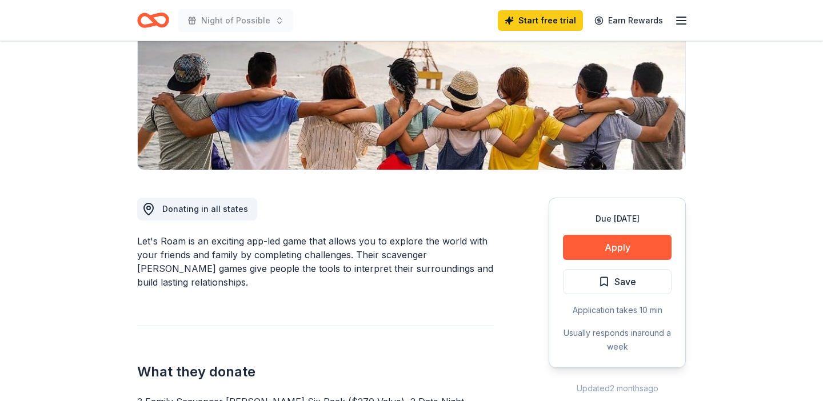
scroll to position [183, 0]
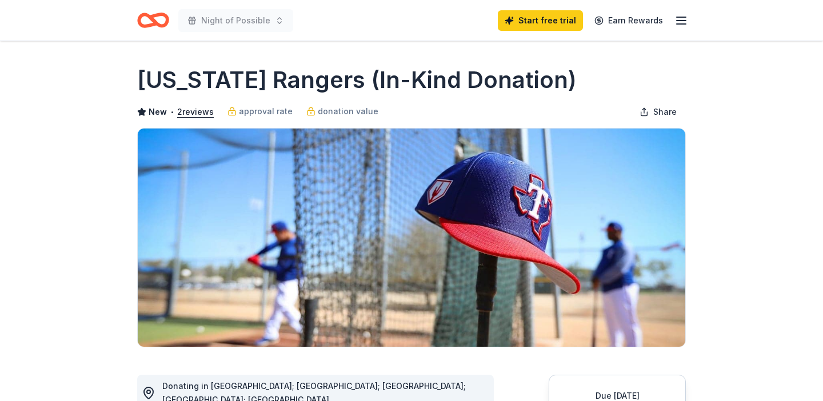
scroll to position [208, 0]
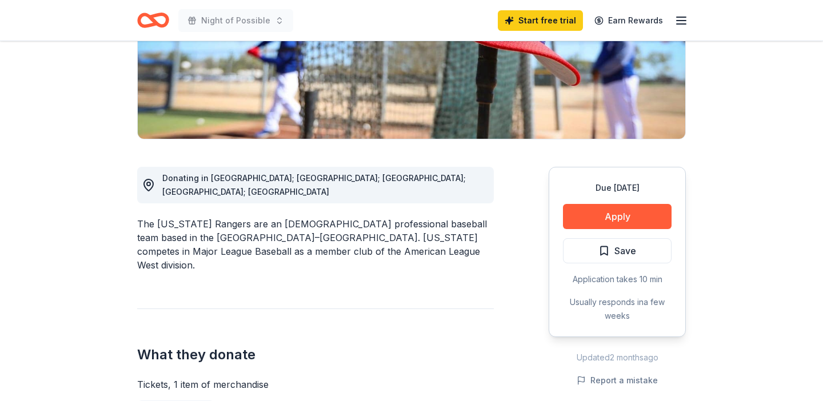
click at [591, 219] on button "Apply" at bounding box center [617, 216] width 109 height 25
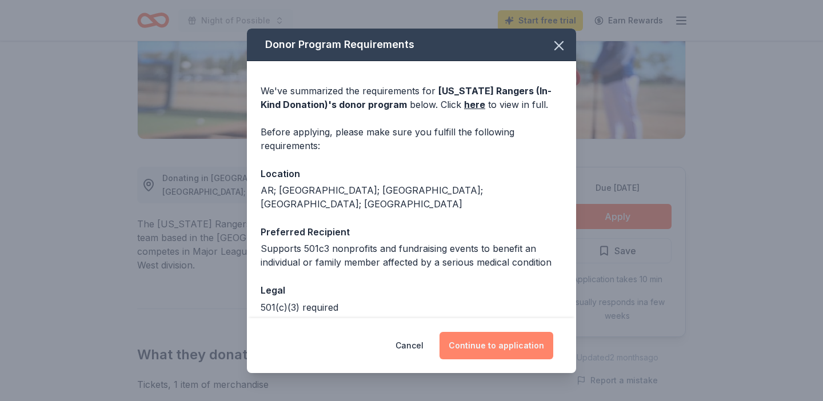
click at [500, 348] on button "Continue to application" at bounding box center [496, 345] width 114 height 27
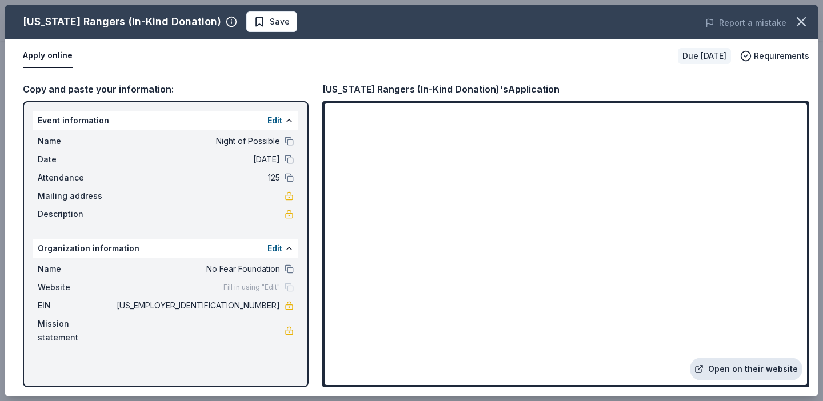
click at [754, 371] on link "Open on their website" at bounding box center [746, 369] width 113 height 23
